Goal: Task Accomplishment & Management: Use online tool/utility

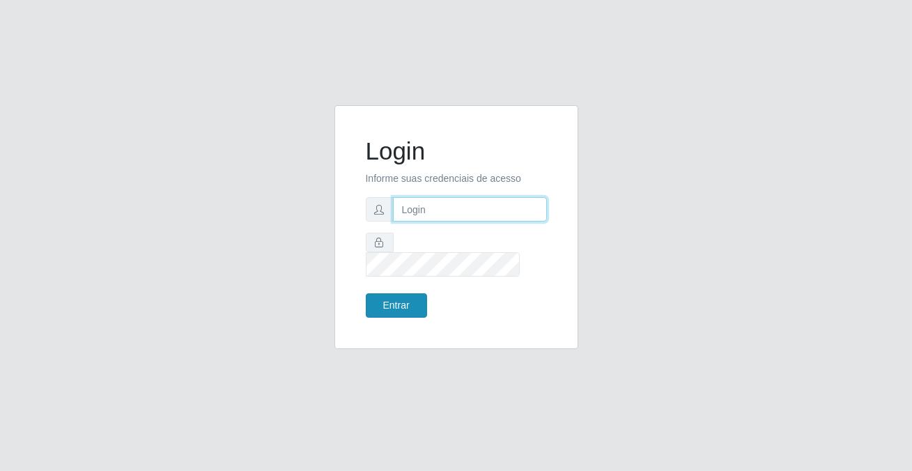
type input "[PERSON_NAME][EMAIL_ADDRESS][DOMAIN_NAME]"
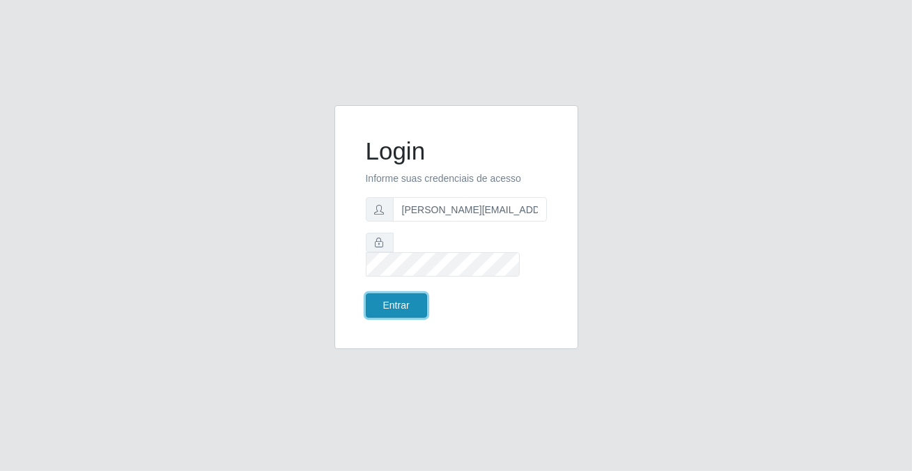
click at [395, 293] on button "Entrar" at bounding box center [396, 305] width 61 height 24
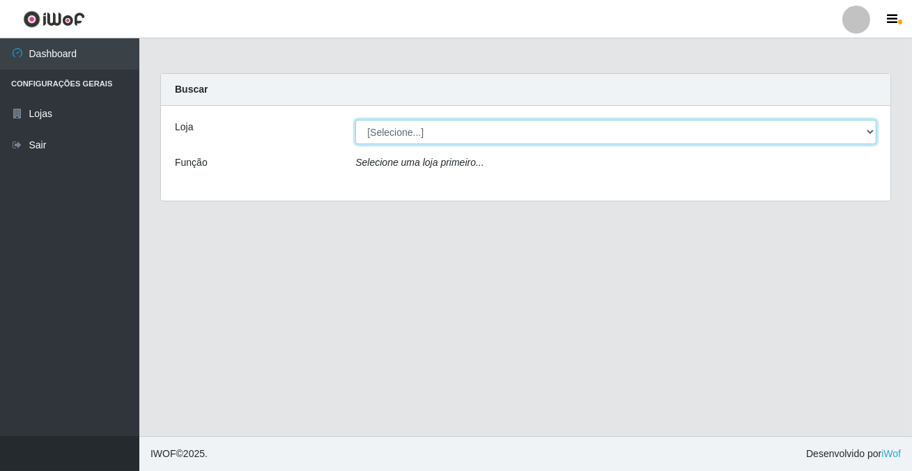
click at [399, 132] on select "[Selecione...] Rede Potiguar 2 - Macaíba" at bounding box center [615, 132] width 521 height 24
select select "101"
click at [355, 120] on select "[Selecione...] Rede Potiguar 2 - Macaíba" at bounding box center [615, 132] width 521 height 24
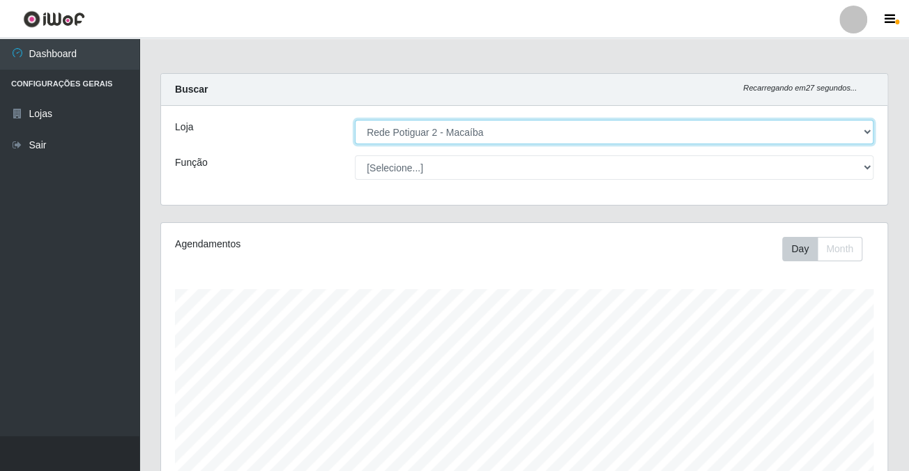
scroll to position [289, 725]
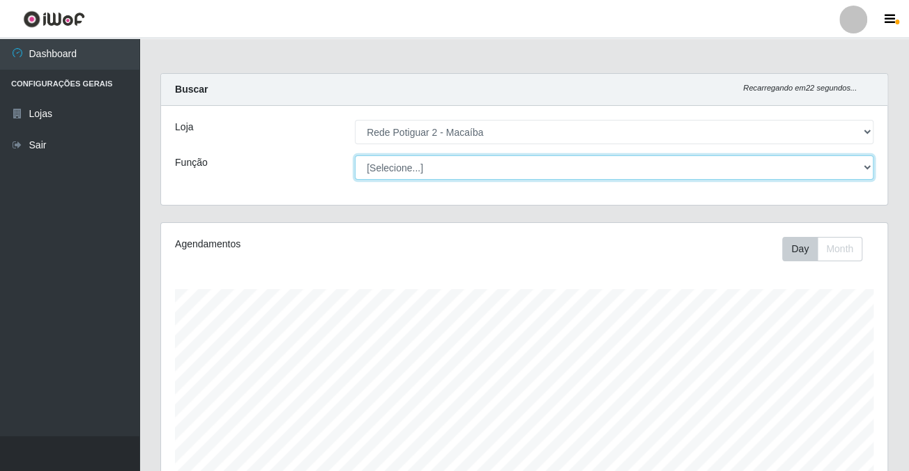
drag, startPoint x: 400, startPoint y: 142, endPoint x: 411, endPoint y: 167, distance: 26.8
click at [411, 167] on select "[Selecione...] ASG ASG + ASG ++ Auxiliar de Estoque Balconista Embalador Reposi…" at bounding box center [614, 167] width 518 height 24
select select "1"
click at [355, 155] on select "[Selecione...] ASG ASG + ASG ++ Auxiliar de Estoque Balconista Embalador Reposi…" at bounding box center [614, 167] width 518 height 24
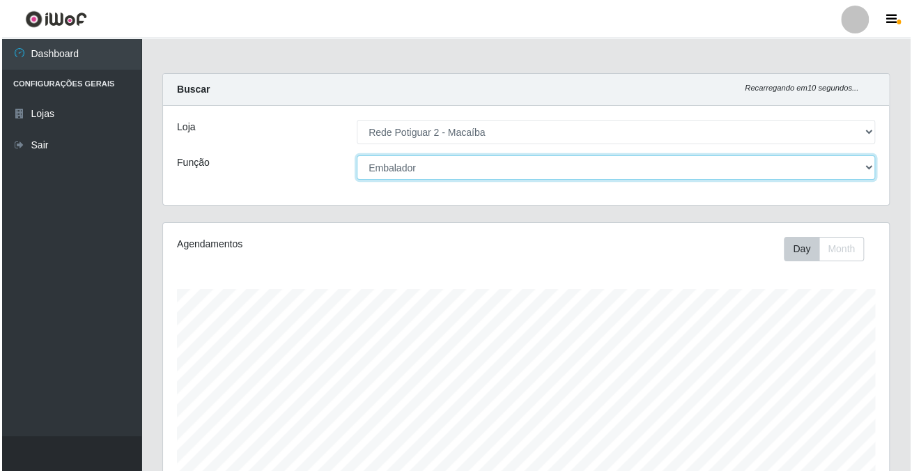
scroll to position [349, 0]
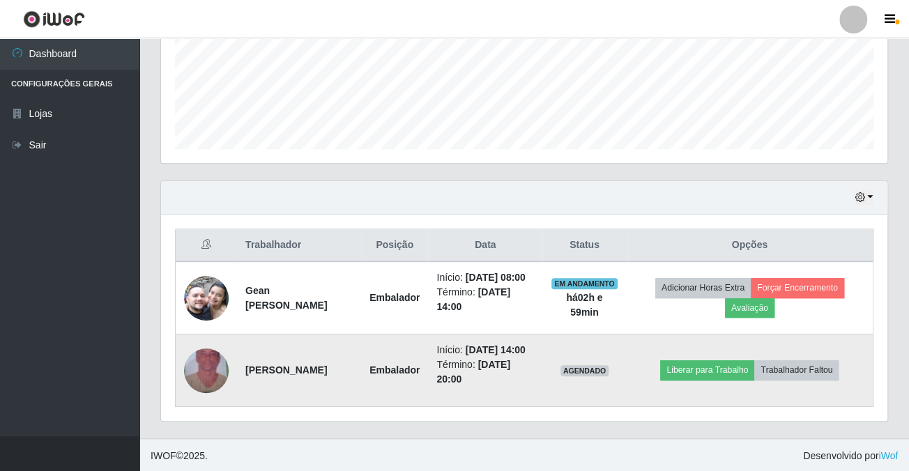
click at [206, 359] on img at bounding box center [206, 370] width 45 height 79
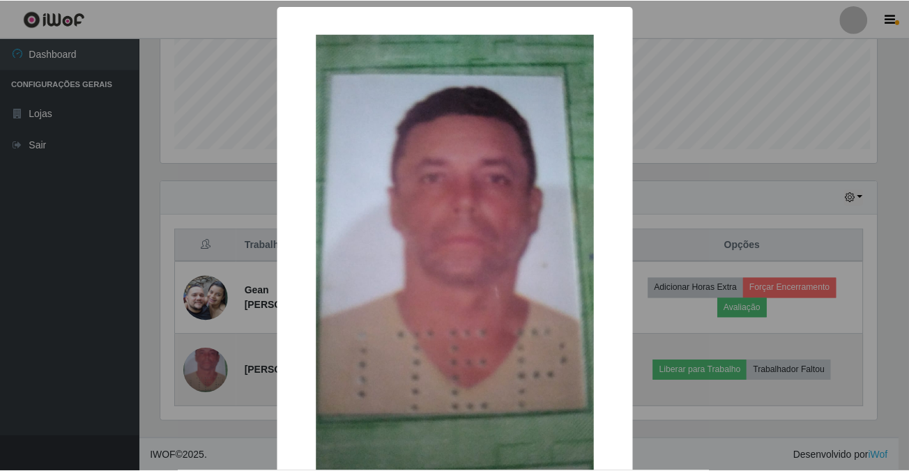
scroll to position [289, 718]
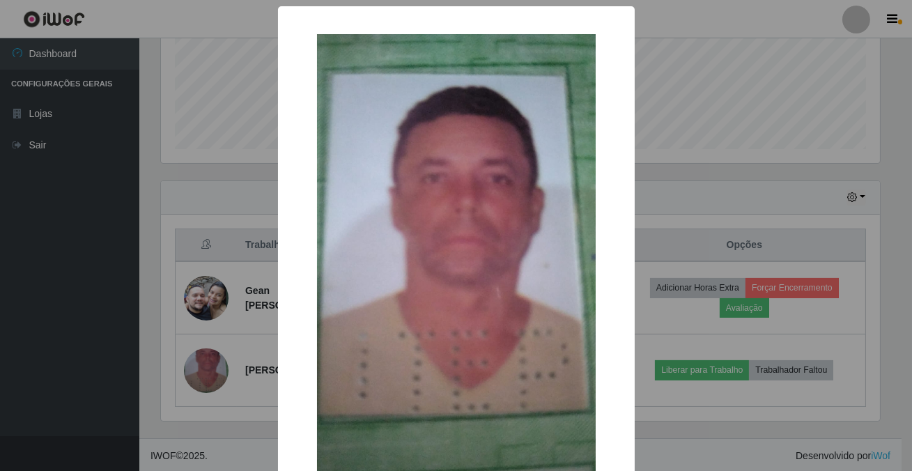
click at [725, 82] on div "× OK Cancel" at bounding box center [456, 235] width 912 height 471
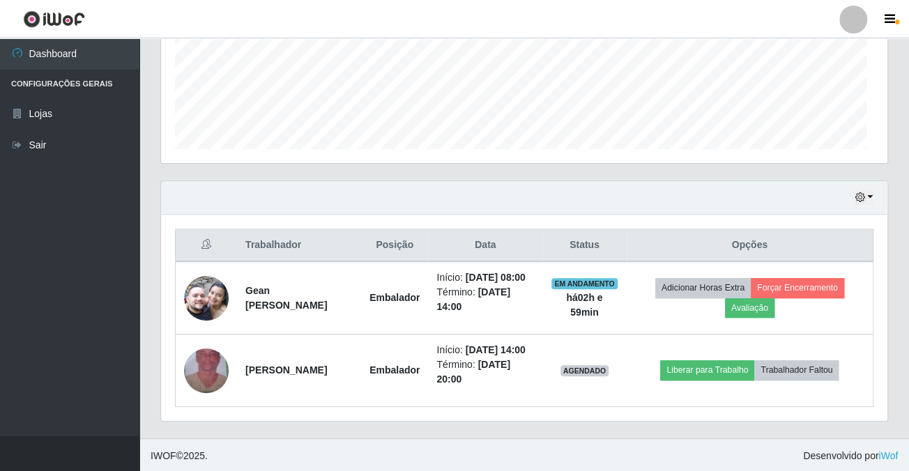
scroll to position [289, 725]
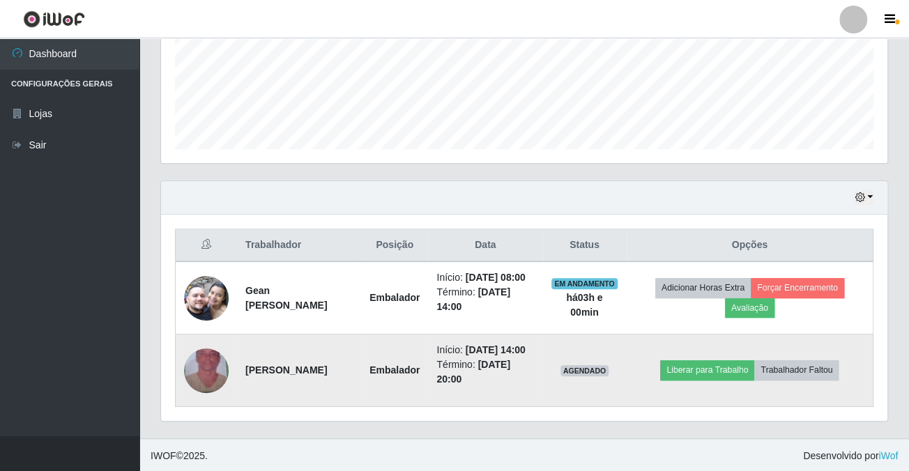
click at [218, 369] on img at bounding box center [206, 370] width 45 height 79
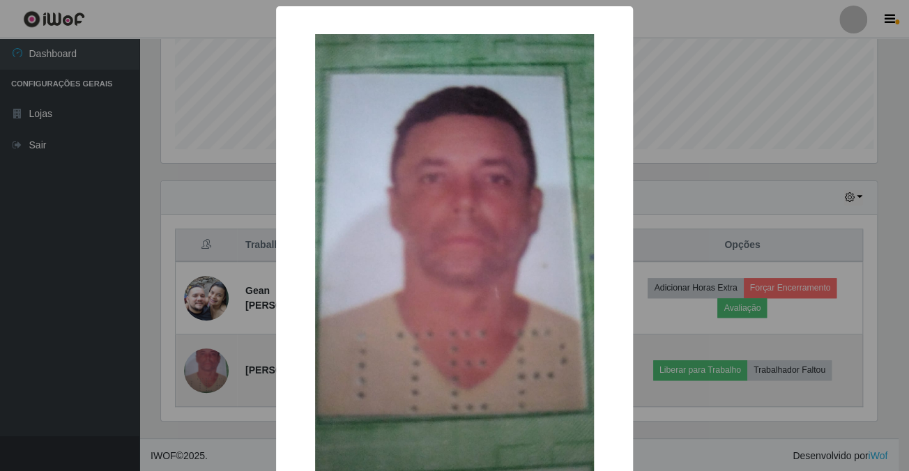
scroll to position [289, 718]
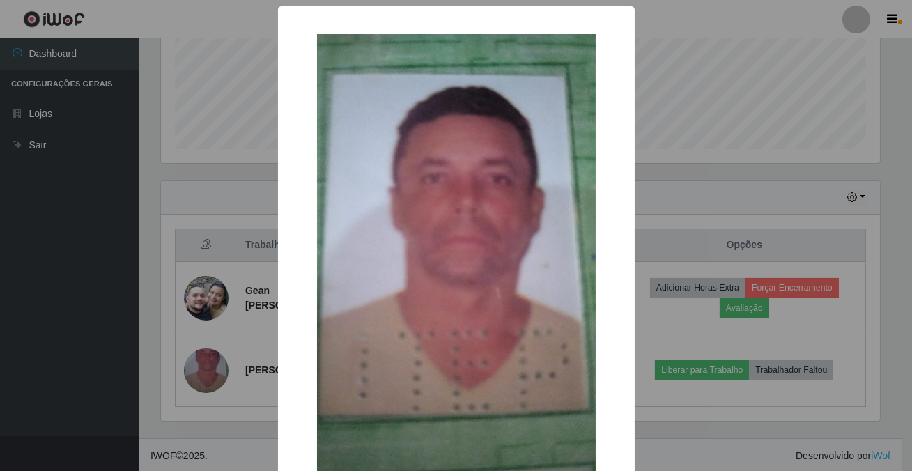
click at [672, 60] on div "× OK Cancel" at bounding box center [456, 235] width 912 height 471
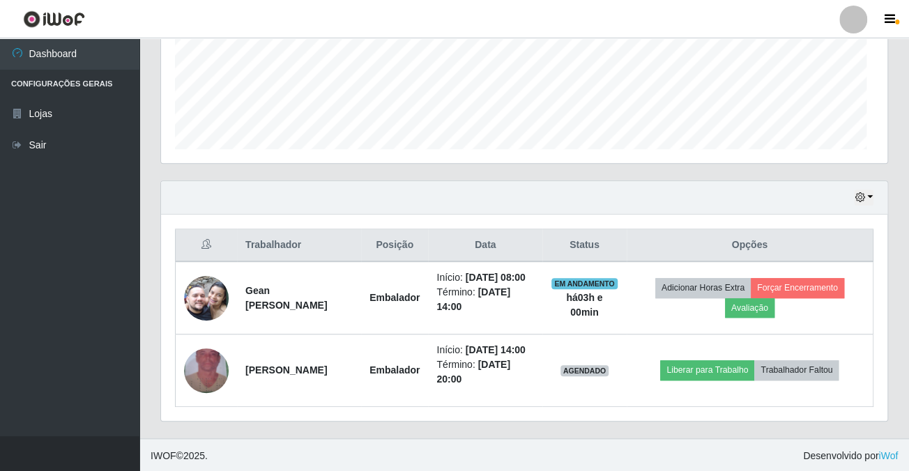
scroll to position [289, 725]
